Goal: Find specific page/section: Find specific page/section

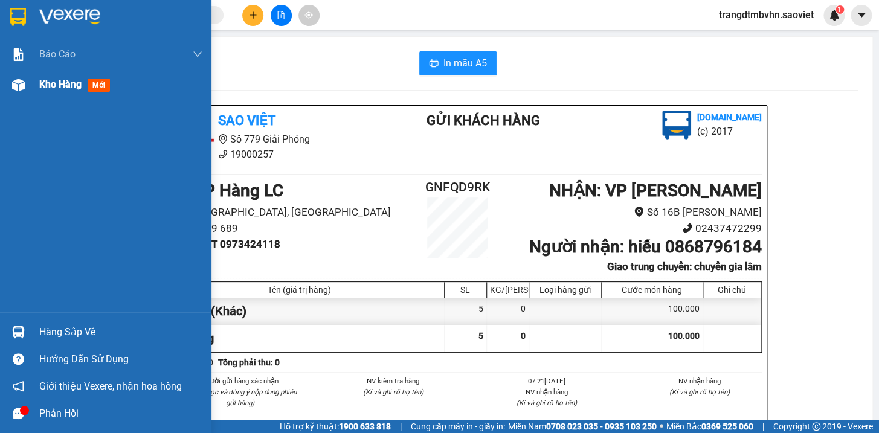
click at [50, 83] on span "Kho hàng" at bounding box center [60, 84] width 42 height 11
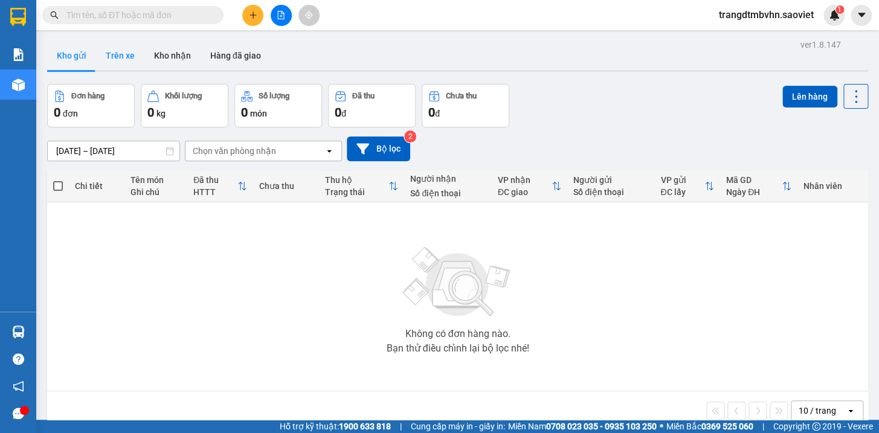
click at [124, 54] on button "Trên xe" at bounding box center [120, 55] width 48 height 29
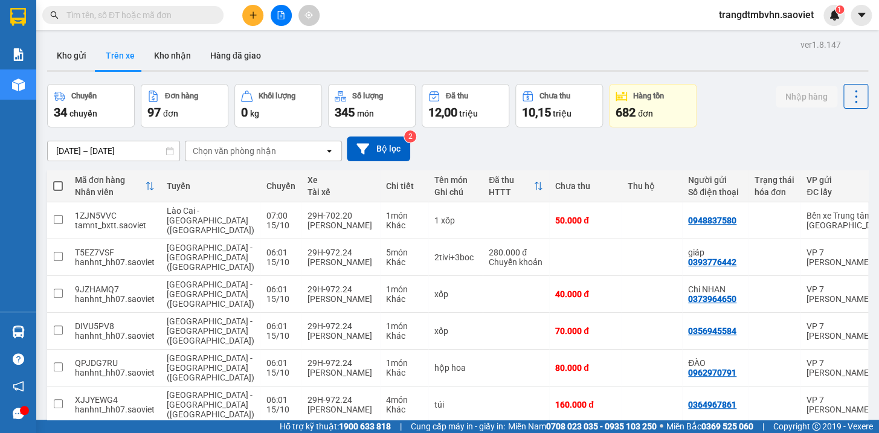
click at [206, 148] on div "Chọn văn phòng nhận" at bounding box center [234, 151] width 83 height 12
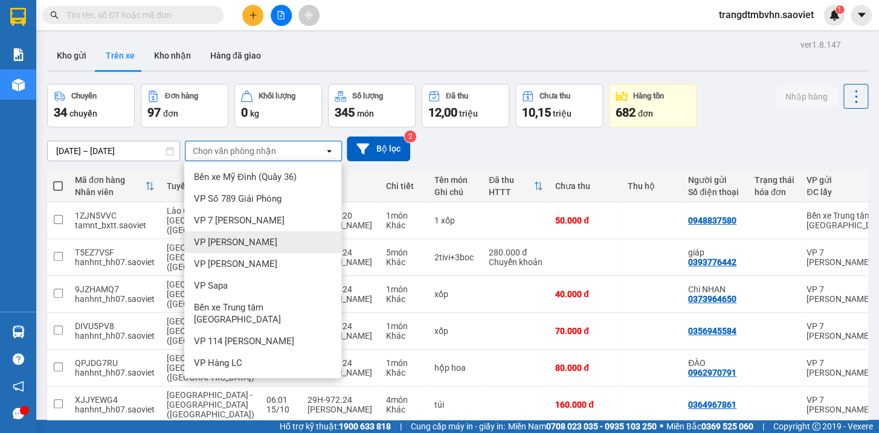
click at [242, 240] on span "VP [PERSON_NAME]" at bounding box center [235, 242] width 83 height 12
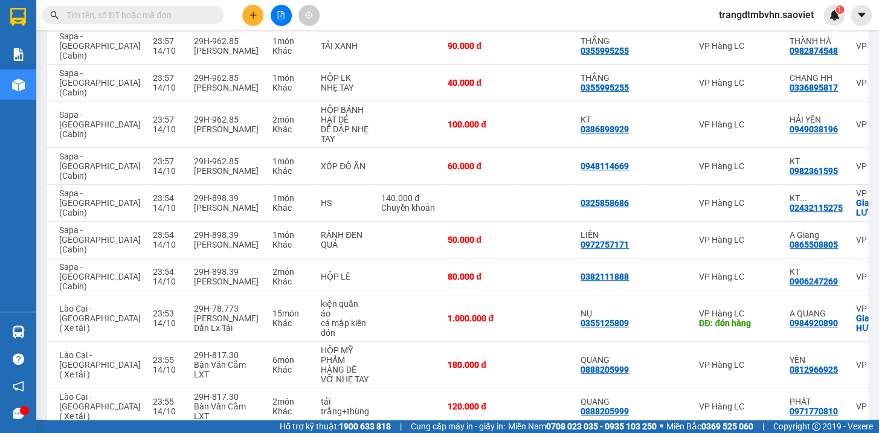
scroll to position [0, 145]
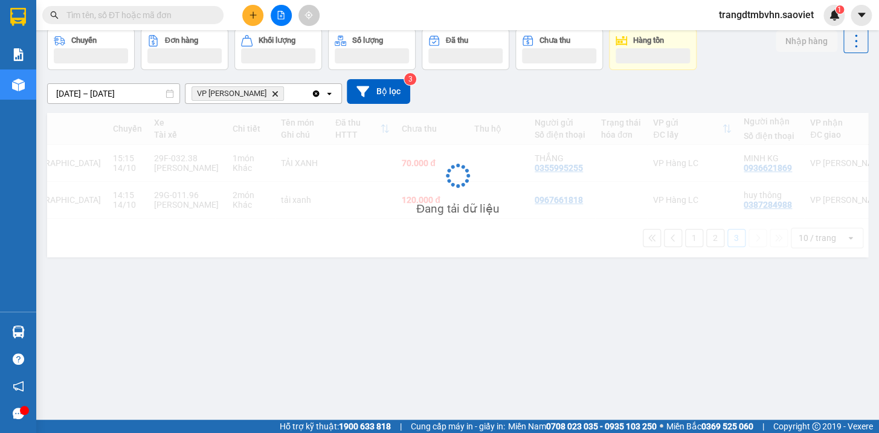
scroll to position [55, 0]
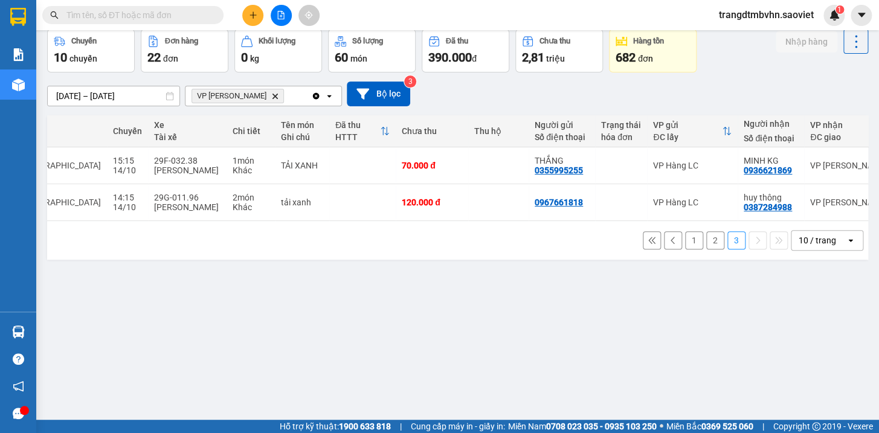
click at [706, 231] on button "2" at bounding box center [715, 240] width 18 height 18
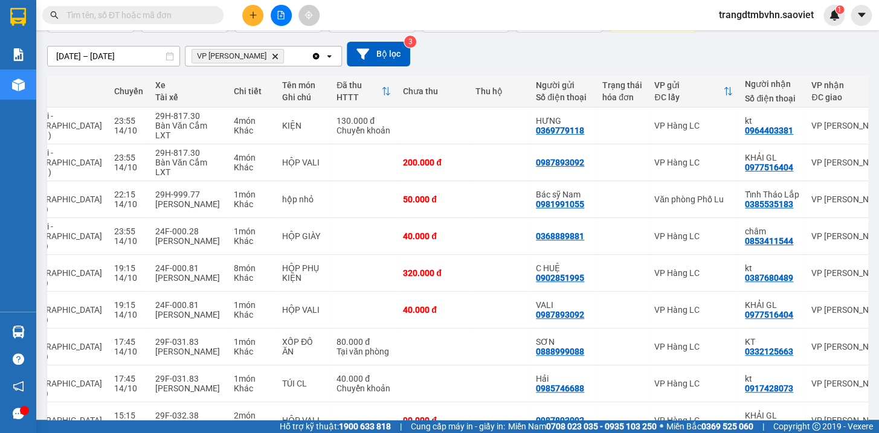
scroll to position [107, 0]
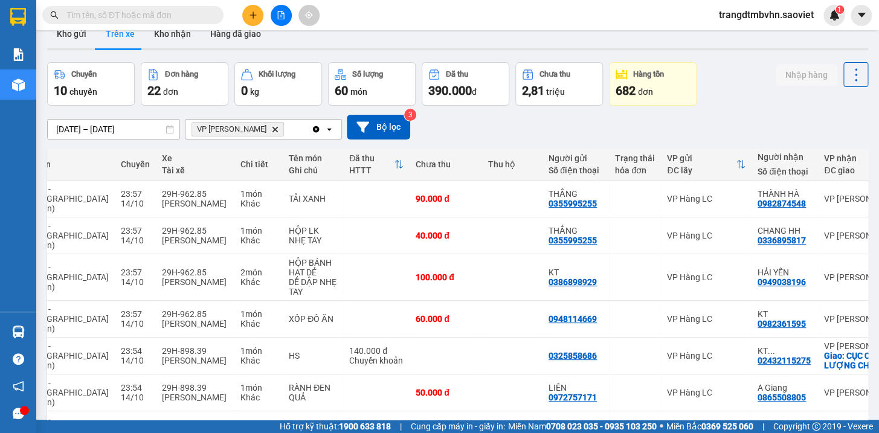
scroll to position [0, 0]
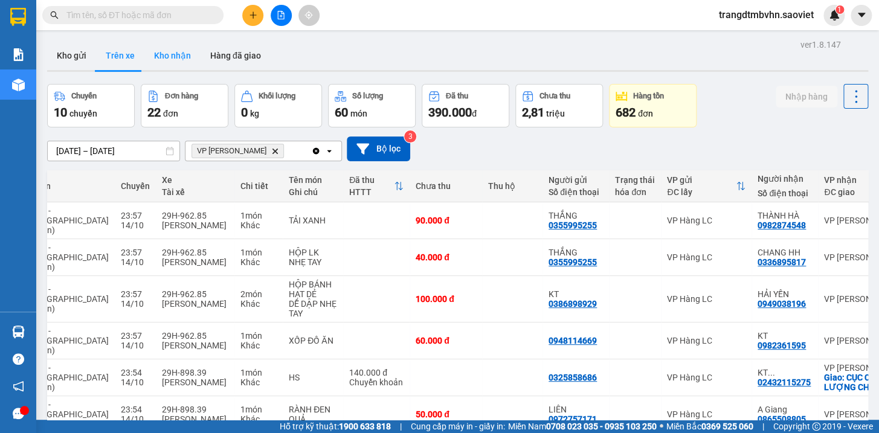
click at [163, 57] on button "Kho nhận" at bounding box center [172, 55] width 56 height 29
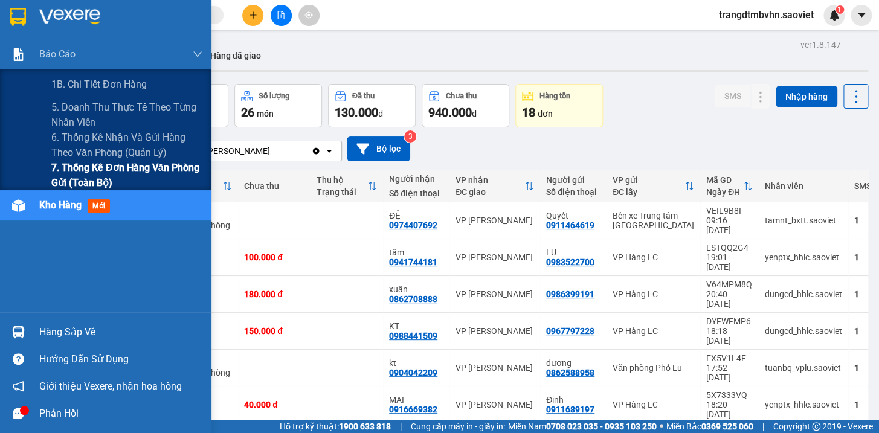
click at [137, 170] on span "7. Thống kê đơn hàng văn phòng gửi (toàn bộ)" at bounding box center [126, 175] width 151 height 30
